Goal: Transaction & Acquisition: Purchase product/service

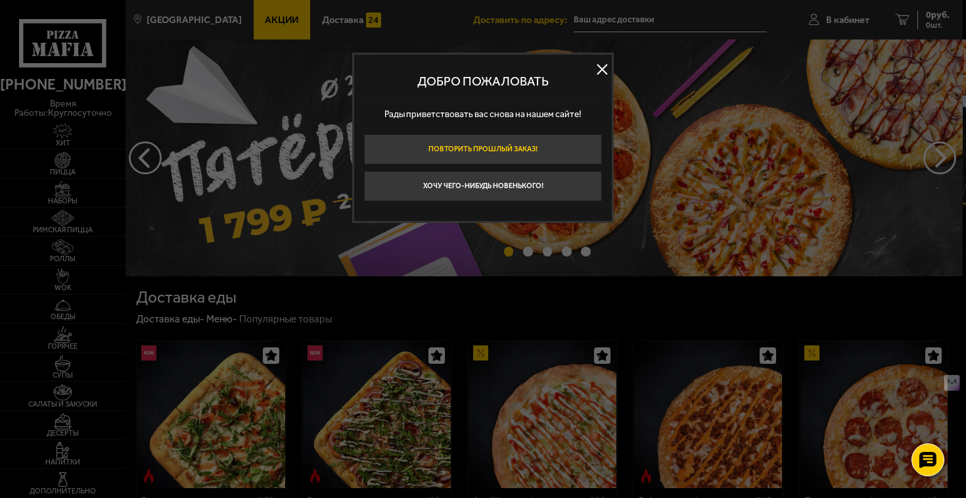
click at [553, 140] on button "Повторить прошлый заказ!" at bounding box center [483, 149] width 238 height 30
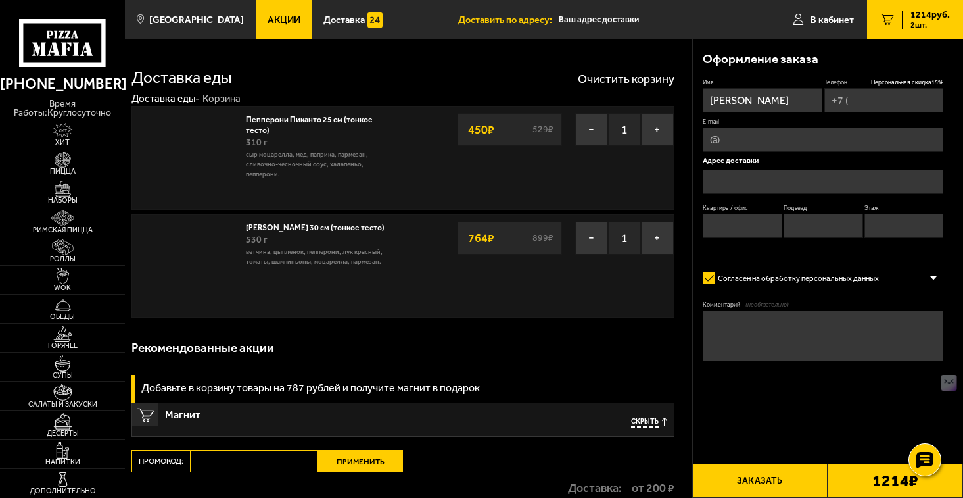
type input "[PHONE_NUMBER]"
type input "[STREET_ADDRESS][PERSON_NAME]"
type input "1"
type input "12"
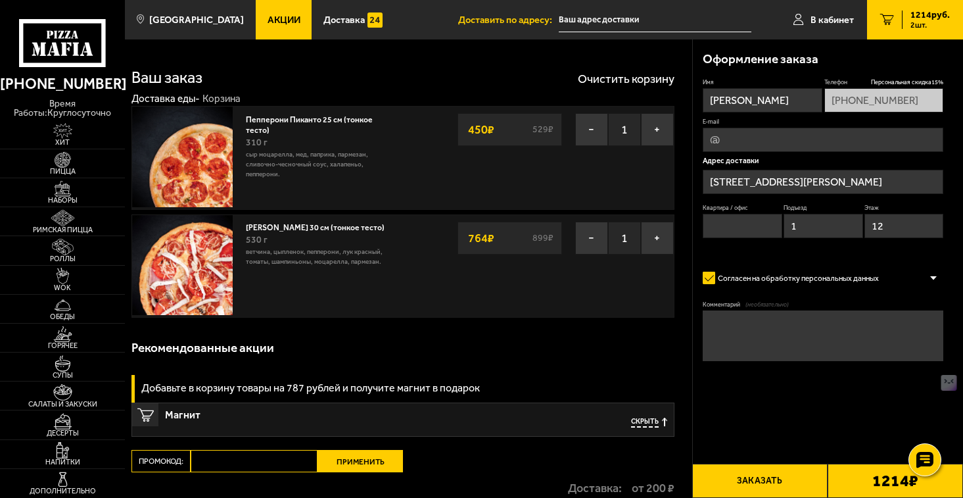
type input "[STREET_ADDRESS][PERSON_NAME]"
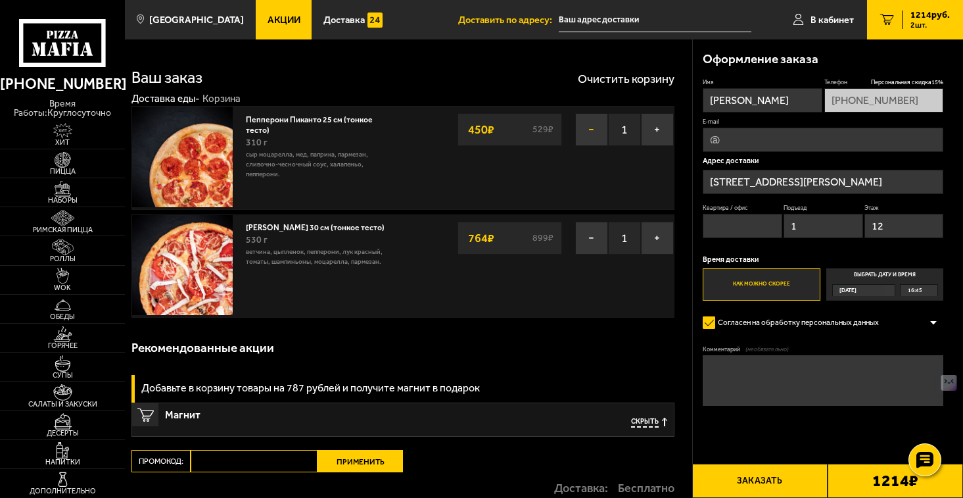
click at [590, 135] on button "−" at bounding box center [591, 129] width 33 height 33
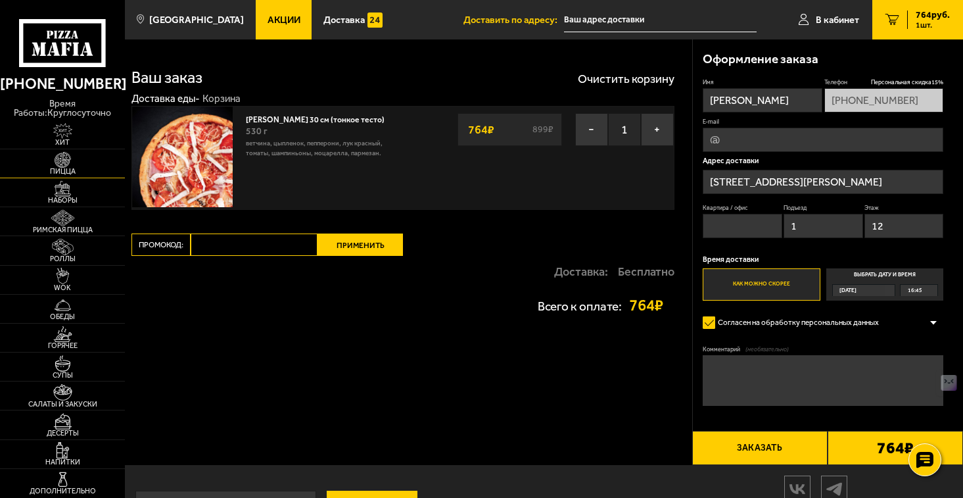
click at [62, 166] on img at bounding box center [62, 160] width 39 height 16
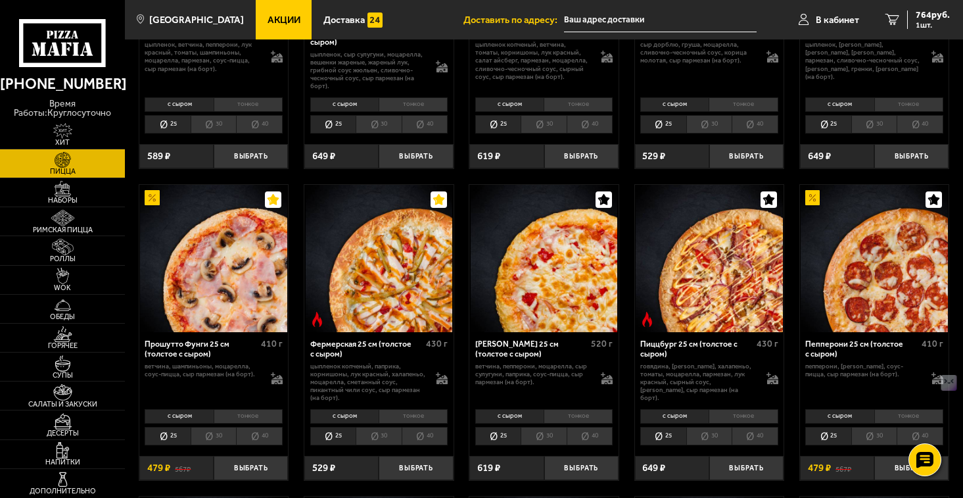
scroll to position [567, 0]
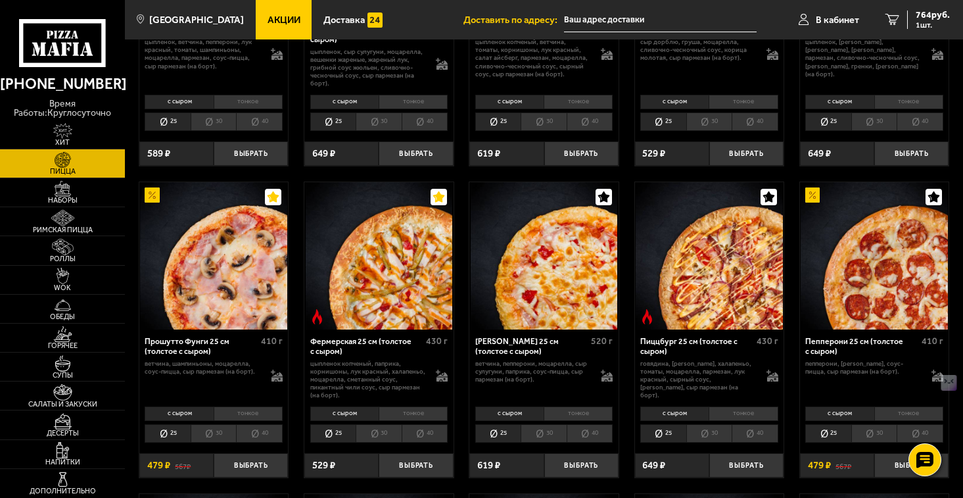
click at [358, 414] on li "с сыром" at bounding box center [344, 413] width 68 height 14
click at [338, 437] on li "25" at bounding box center [333, 433] width 46 height 18
click at [415, 467] on button "Выбрать" at bounding box center [416, 465] width 74 height 24
click at [909, 28] on div "1214 руб. 2 шт." at bounding box center [926, 20] width 48 height 18
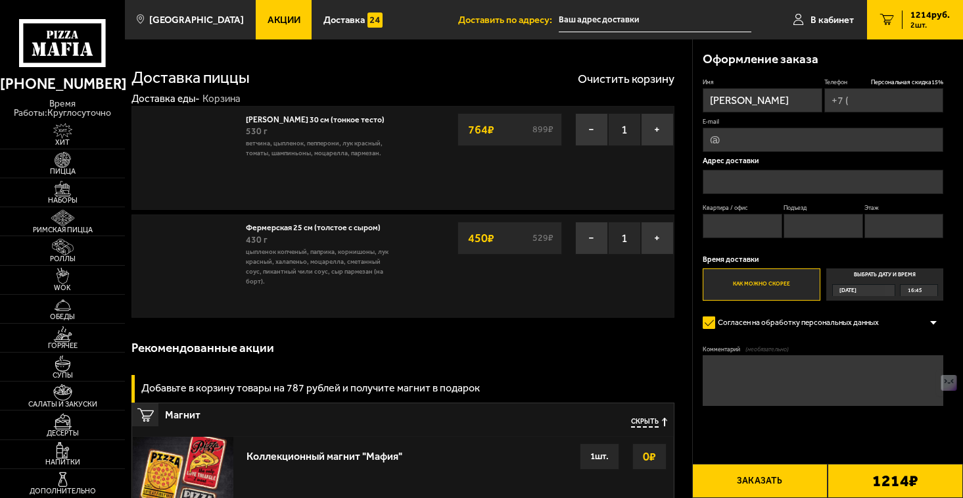
type input "[PHONE_NUMBER]"
type input "[STREET_ADDRESS][PERSON_NAME]"
type input "1"
type input "12"
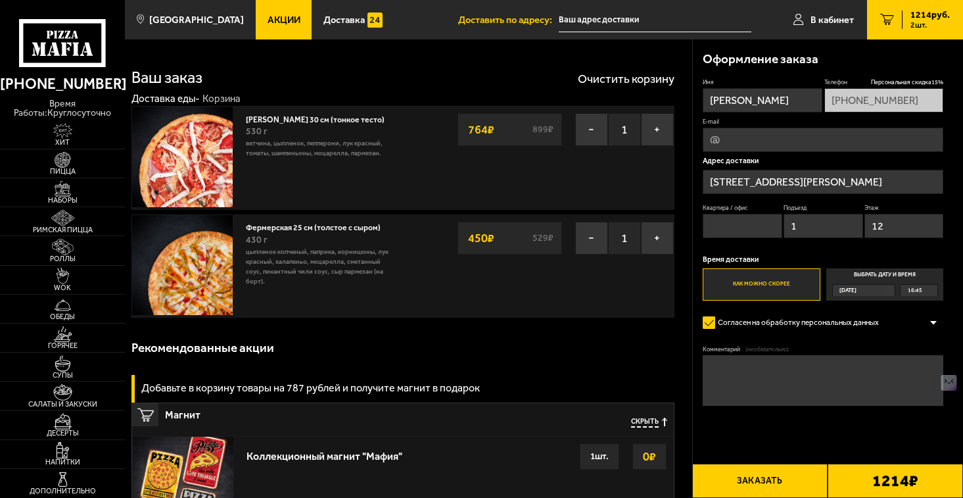
type input "[STREET_ADDRESS][PERSON_NAME]"
click at [66, 162] on img at bounding box center [62, 160] width 39 height 16
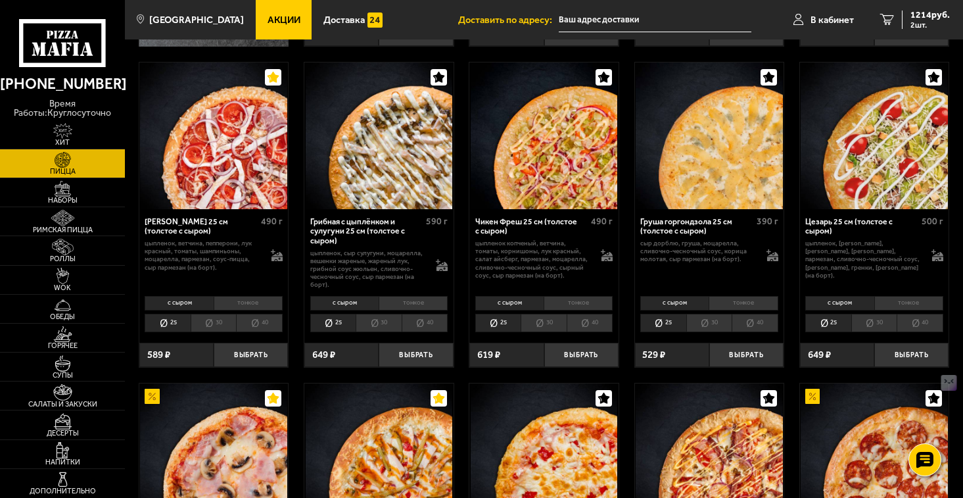
scroll to position [367, 0]
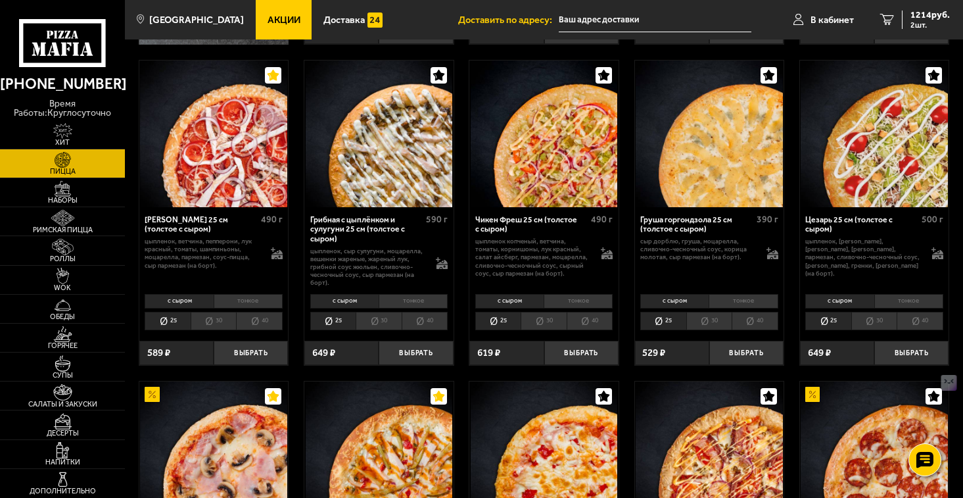
click at [211, 326] on li "30" at bounding box center [214, 321] width 46 height 18
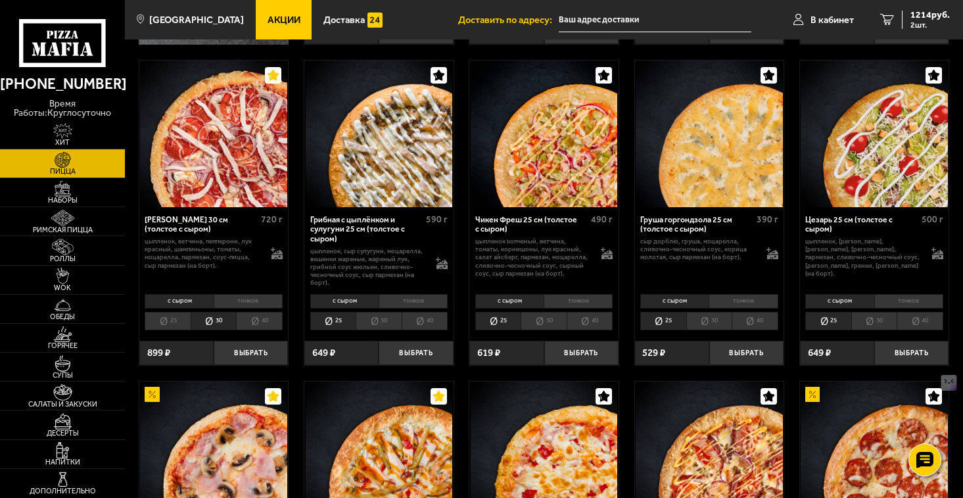
click at [243, 300] on li "тонкое" at bounding box center [248, 301] width 69 height 14
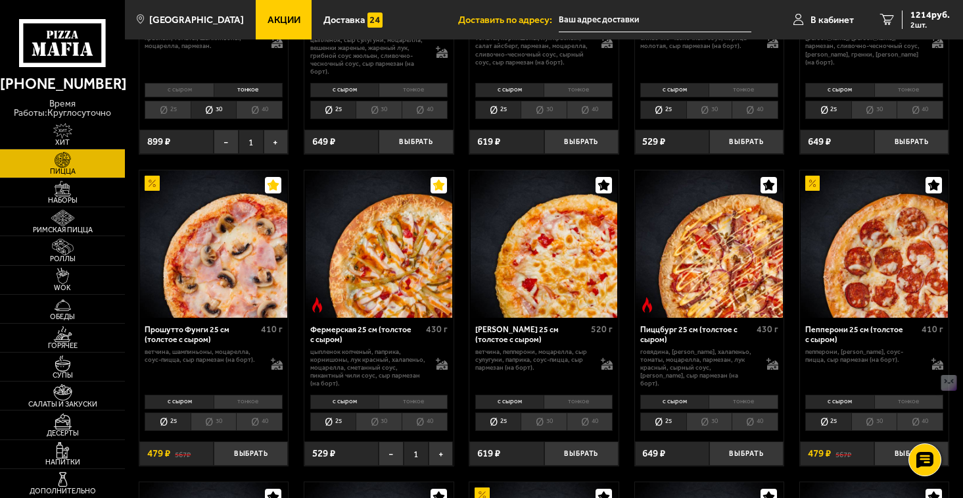
scroll to position [616, 0]
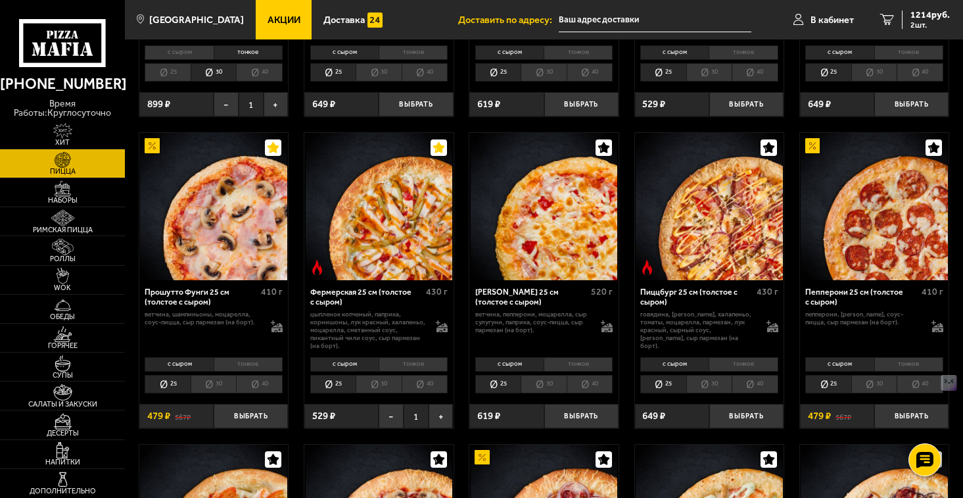
click at [415, 365] on li "тонкое" at bounding box center [413, 364] width 69 height 14
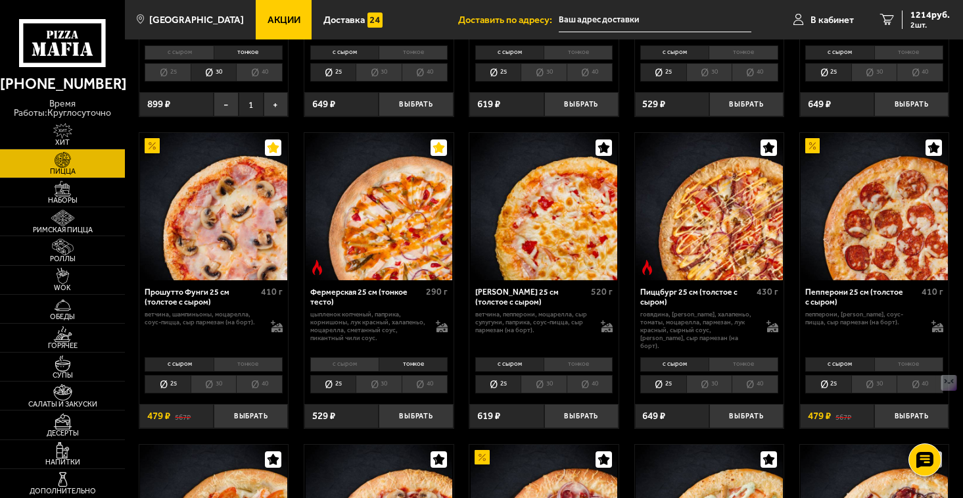
click at [334, 382] on li "25" at bounding box center [333, 384] width 46 height 18
click at [348, 357] on li "с сыром" at bounding box center [344, 364] width 68 height 14
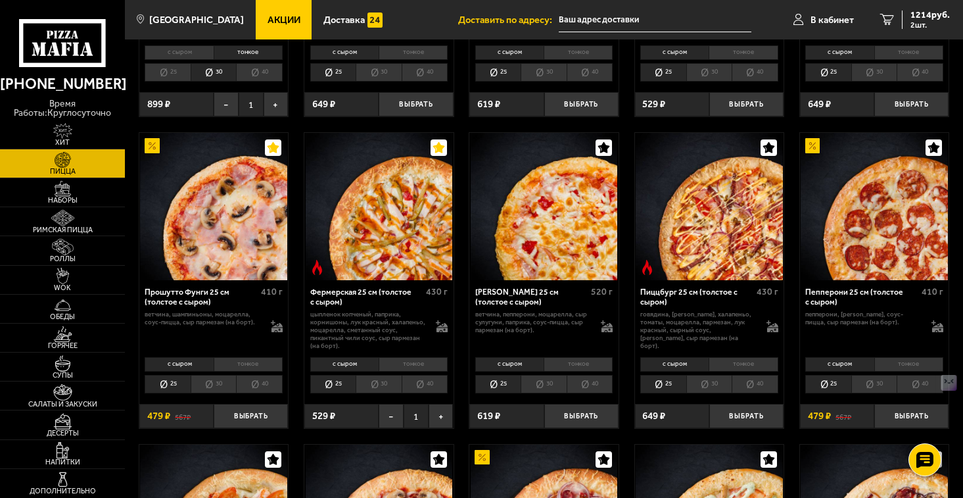
click at [426, 365] on li "тонкое" at bounding box center [413, 364] width 69 height 14
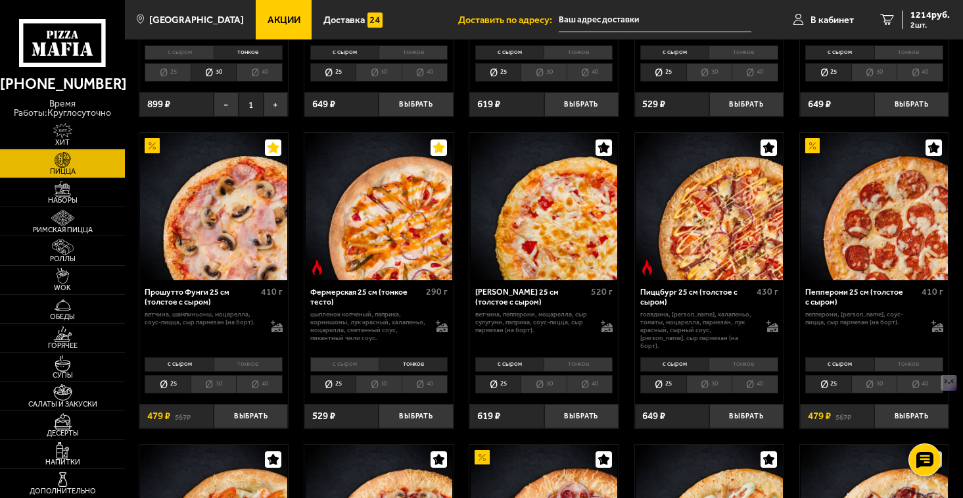
click at [331, 380] on li "25" at bounding box center [333, 384] width 46 height 18
click at [404, 411] on button "Выбрать" at bounding box center [416, 416] width 74 height 24
click at [905, 19] on div "1664 руб. 3 шт." at bounding box center [926, 20] width 48 height 18
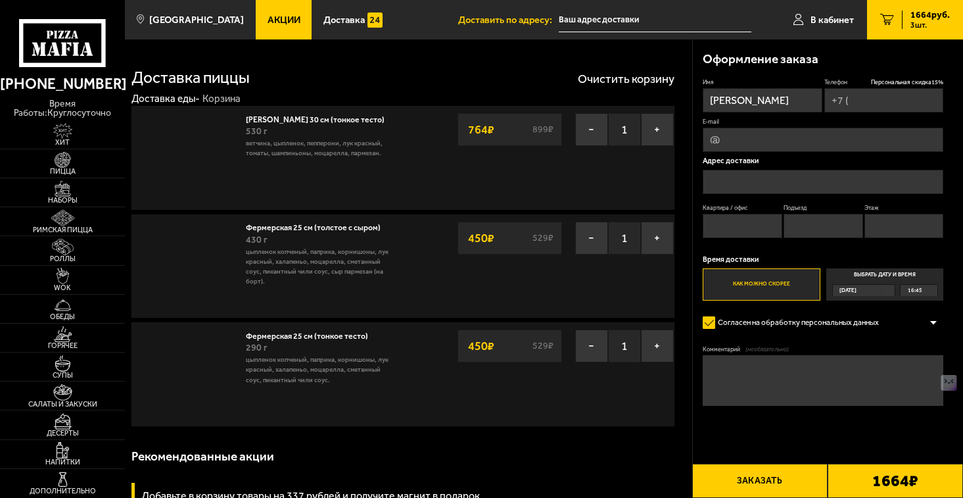
type input "[PHONE_NUMBER]"
type input "[STREET_ADDRESS][PERSON_NAME]"
type input "1"
type input "12"
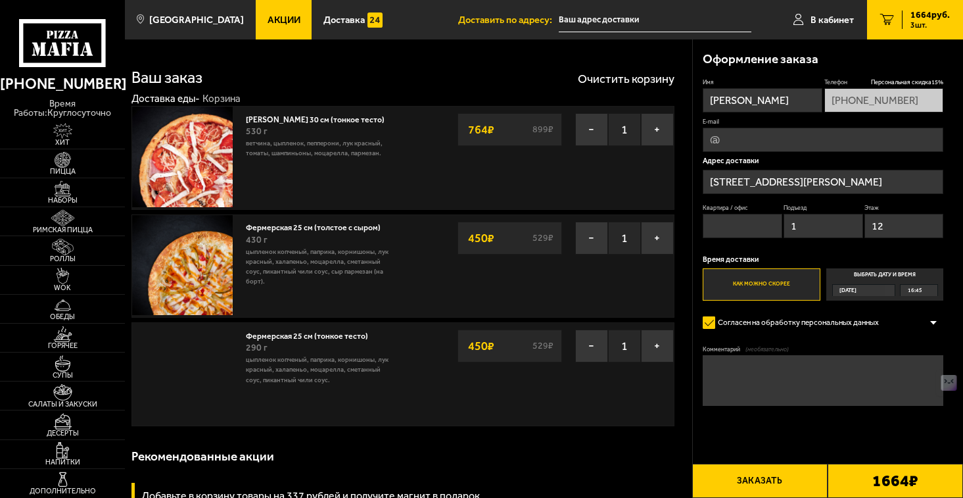
type input "[STREET_ADDRESS][PERSON_NAME]"
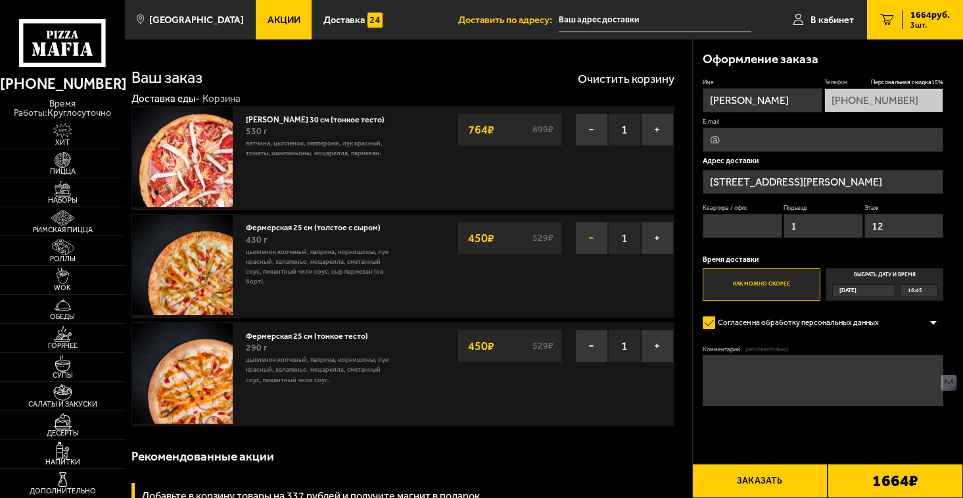
click at [587, 250] on button "−" at bounding box center [591, 237] width 33 height 33
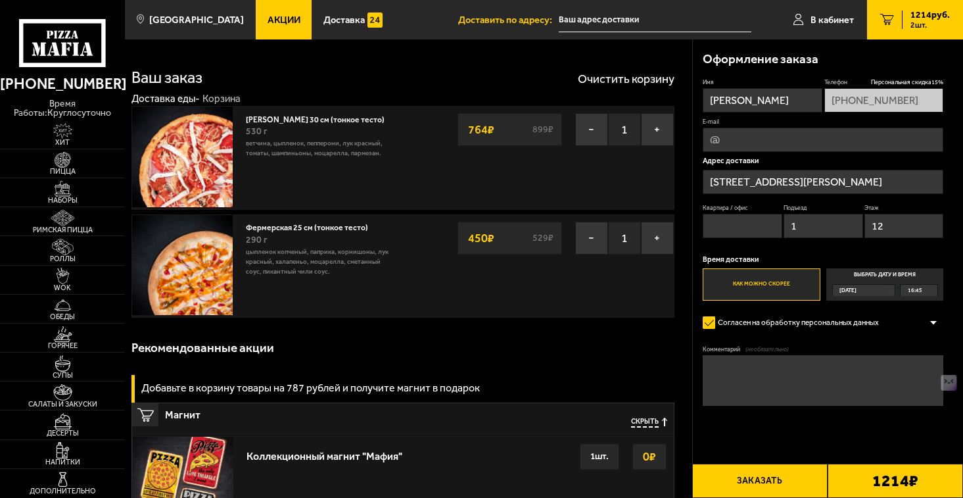
click at [787, 148] on input "E-mail" at bounding box center [823, 140] width 241 height 24
type input "[EMAIL_ADDRESS][DOMAIN_NAME]"
click at [733, 229] on input "Квартира / офис" at bounding box center [742, 226] width 79 height 24
type input "70"
click at [797, 281] on label "Как можно скорее" at bounding box center [762, 284] width 118 height 32
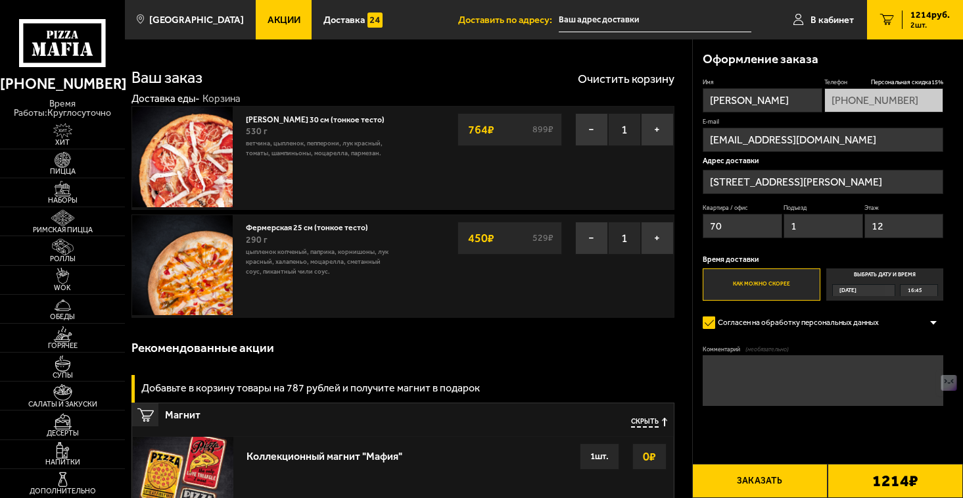
click at [0, 0] on input "Как можно скорее" at bounding box center [0, 0] width 0 height 0
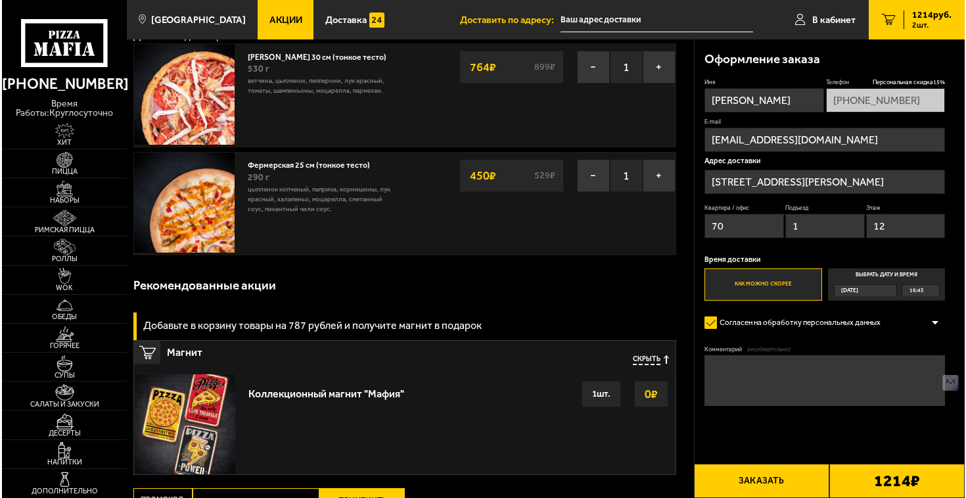
scroll to position [78, 0]
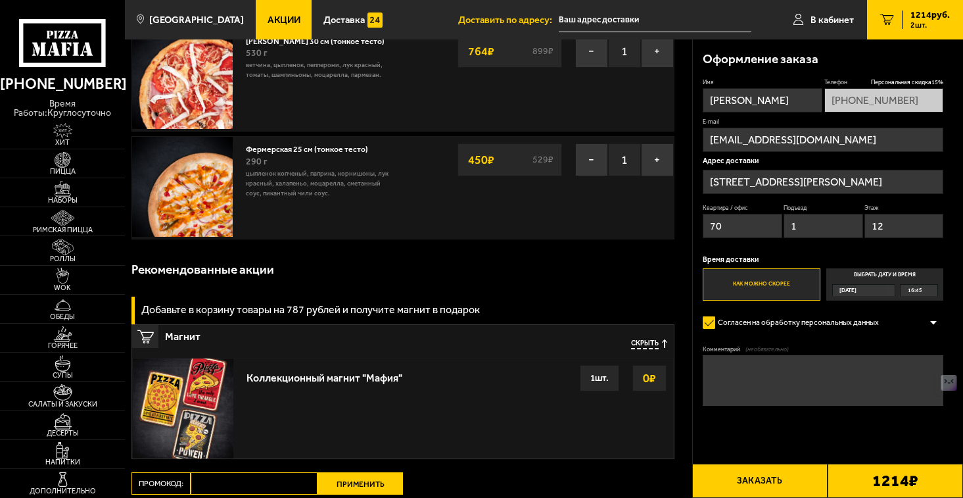
click at [791, 472] on button "Заказать" at bounding box center [759, 480] width 135 height 34
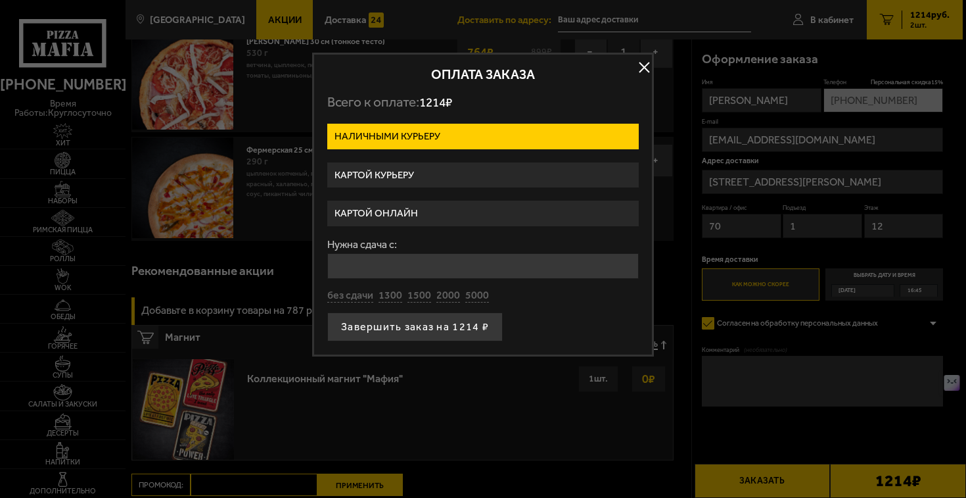
click at [490, 219] on label "Картой онлайн" at bounding box center [483, 213] width 312 height 26
click at [0, 0] on input "Картой онлайн" at bounding box center [0, 0] width 0 height 0
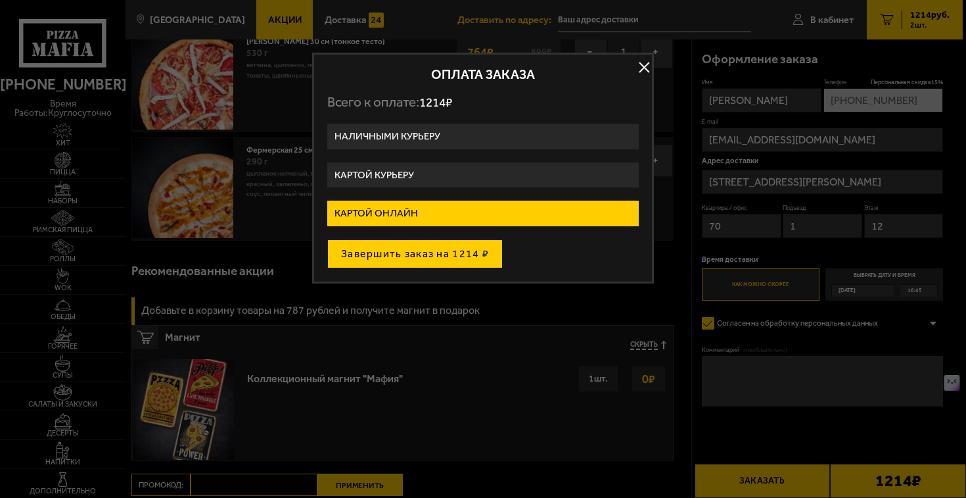
click at [487, 250] on button "Завершить заказ на 1214 ₽" at bounding box center [414, 253] width 175 height 29
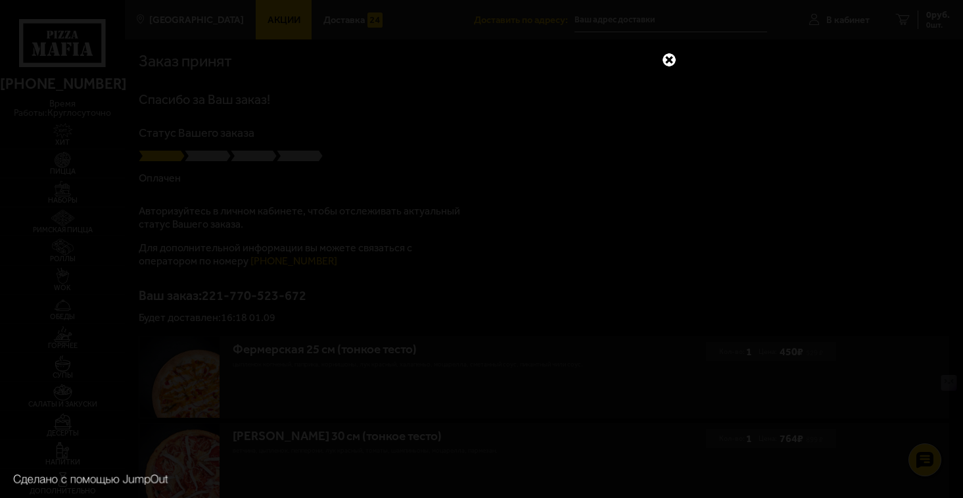
click at [665, 64] on link at bounding box center [669, 59] width 17 height 17
